Goal: Information Seeking & Learning: Learn about a topic

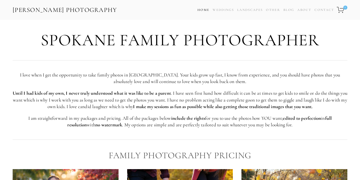
click at [204, 12] on link "Home" at bounding box center [204, 9] width 12 height 7
click at [201, 10] on link "Home" at bounding box center [204, 9] width 12 height 7
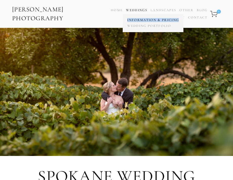
drag, startPoint x: 125, startPoint y: 20, endPoint x: 179, endPoint y: 21, distance: 54.9
click at [179, 21] on span "Information & Pricing Wedding Portfolio" at bounding box center [153, 23] width 61 height 18
copy link "Information & Pricing"
click at [141, 27] on link "Wedding Portfolio" at bounding box center [153, 26] width 54 height 6
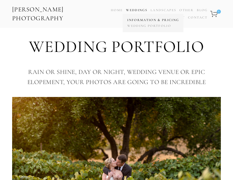
click at [141, 18] on link "Information & Pricing" at bounding box center [153, 20] width 54 height 6
click at [147, 21] on link "Information & Pricing" at bounding box center [153, 20] width 54 height 6
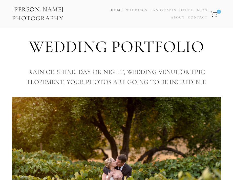
click at [117, 10] on link "Home" at bounding box center [117, 10] width 12 height 7
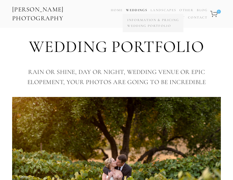
click at [134, 10] on link "Weddings" at bounding box center [136, 10] width 21 height 4
click at [135, 20] on link "Information & Pricing" at bounding box center [153, 20] width 54 height 6
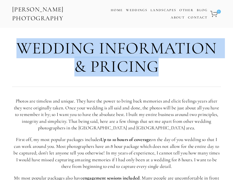
drag, startPoint x: 163, startPoint y: 69, endPoint x: 13, endPoint y: 46, distance: 151.2
click at [13, 46] on h1 "Wedding Information & Pricing" at bounding box center [116, 57] width 209 height 36
copy h1 "Wedding Information & Pricing"
